Goal: Task Accomplishment & Management: Use online tool/utility

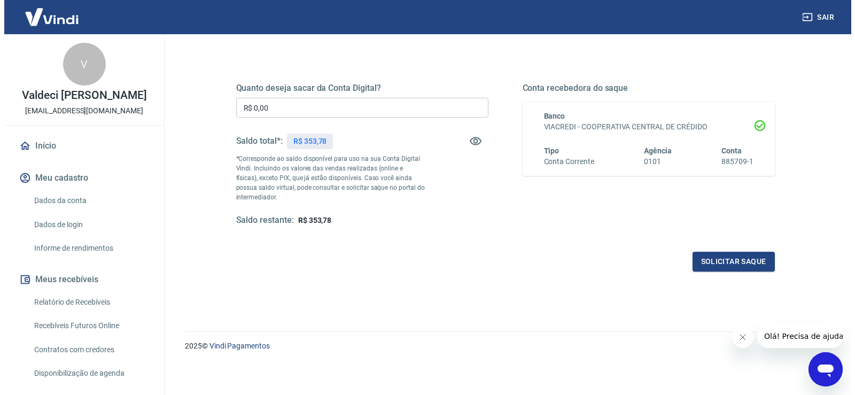
scroll to position [134, 0]
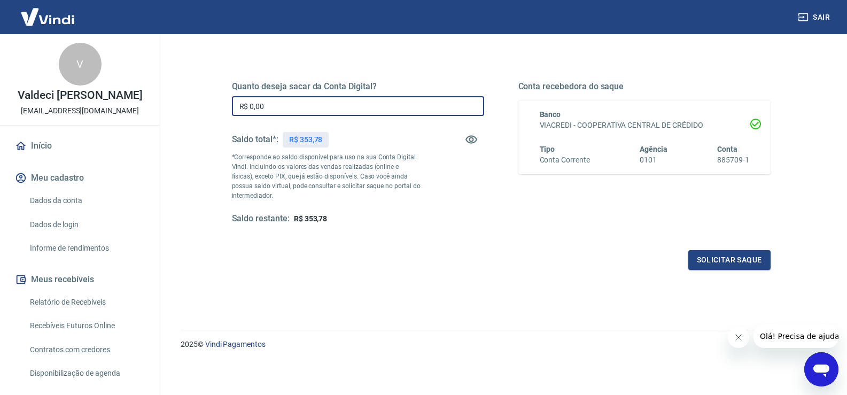
click at [245, 105] on input "R$ 0,00" at bounding box center [358, 106] width 252 height 20
type input "R$ 353,78"
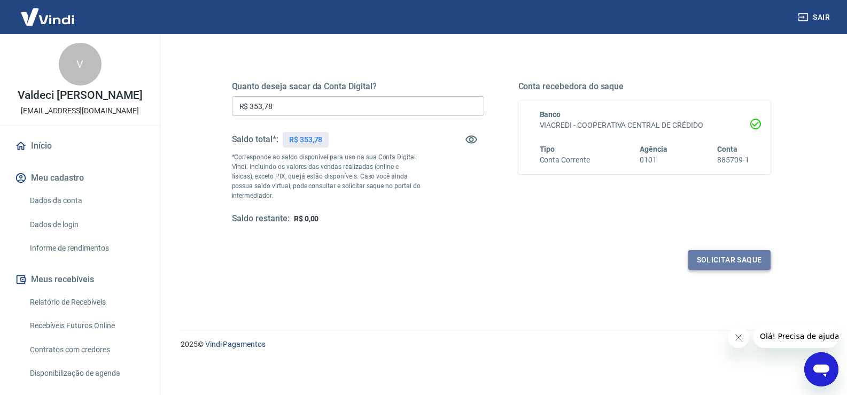
click at [716, 259] on button "Solicitar saque" at bounding box center [729, 260] width 82 height 20
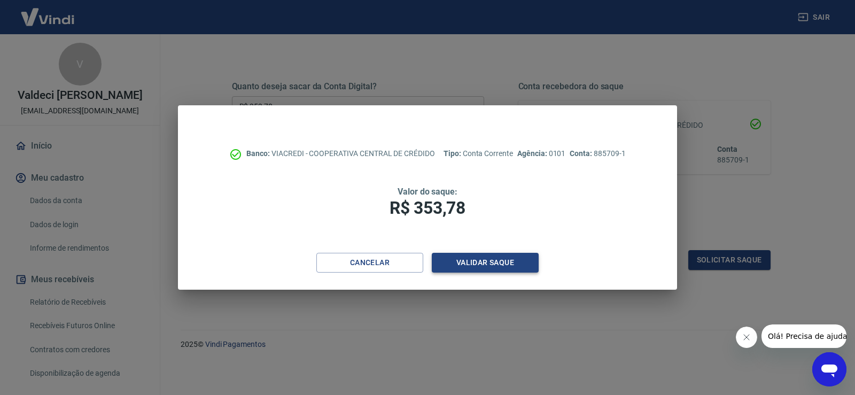
click at [486, 263] on button "Validar saque" at bounding box center [485, 263] width 107 height 20
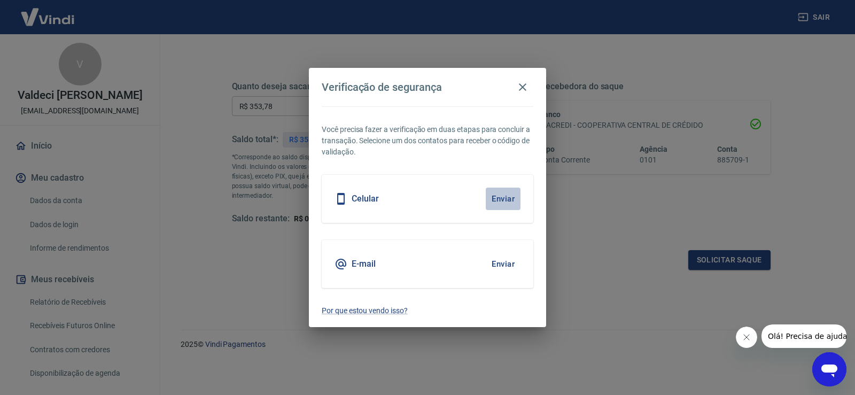
click at [499, 200] on button "Enviar" at bounding box center [503, 199] width 35 height 22
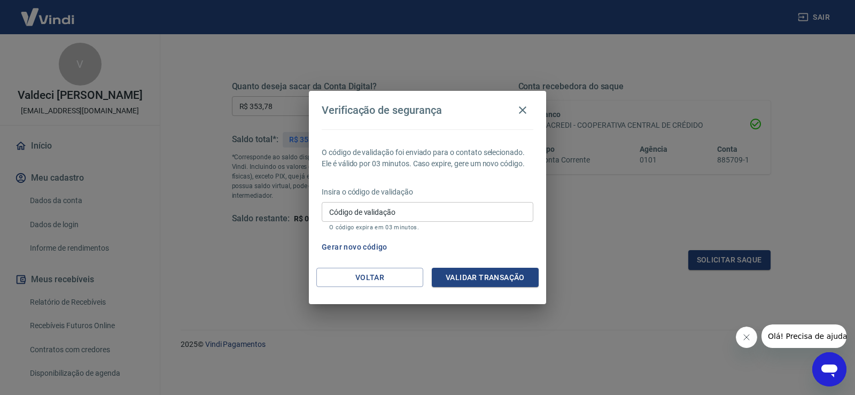
click at [359, 248] on button "Gerar novo código" at bounding box center [354, 247] width 74 height 20
click at [353, 210] on input "Código de validação" at bounding box center [428, 212] width 212 height 20
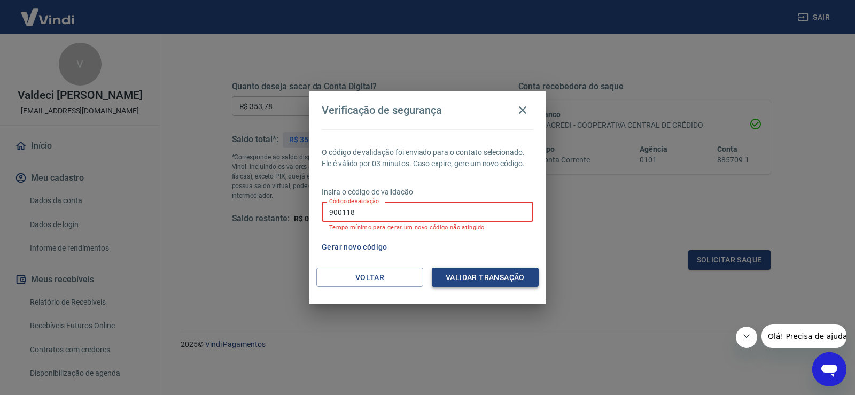
type input "900118"
click at [461, 277] on button "Validar transação" at bounding box center [485, 278] width 107 height 20
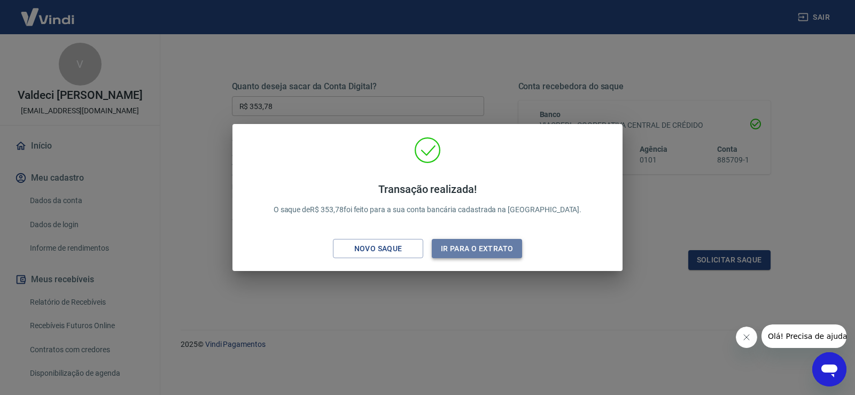
click at [470, 251] on button "Ir para o extrato" at bounding box center [477, 249] width 90 height 20
